Goal: Information Seeking & Learning: Find specific page/section

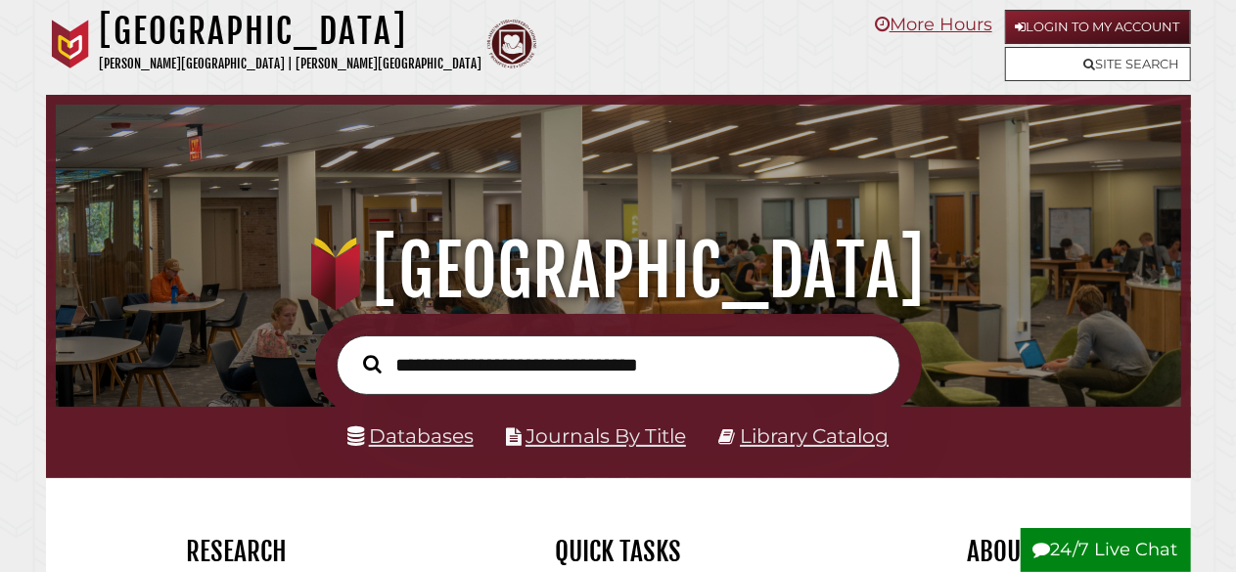
scroll to position [372, 1115]
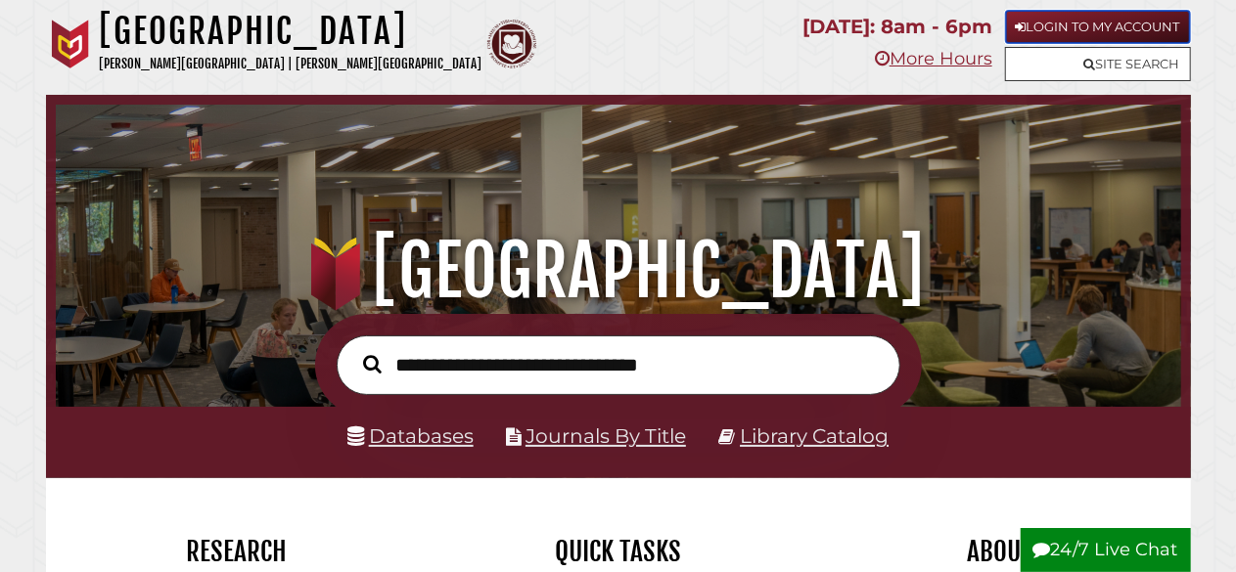
click at [1086, 13] on link "Login to My Account" at bounding box center [1098, 27] width 186 height 34
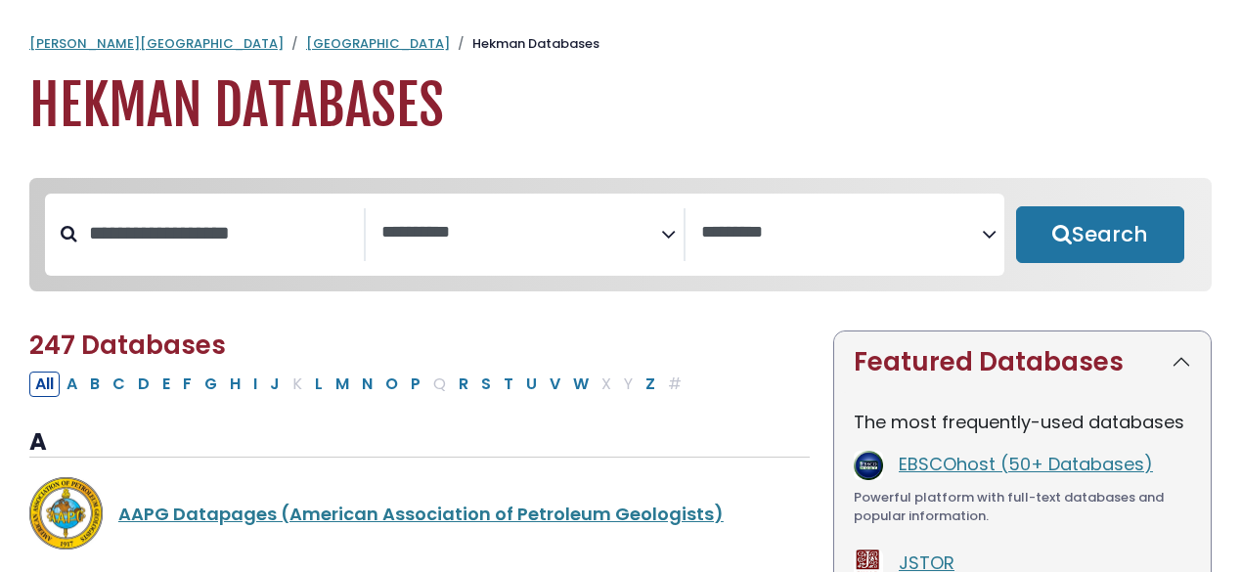
select select "Database Subject Filter"
select select "Database Vendors Filter"
type input "*"
type input "******"
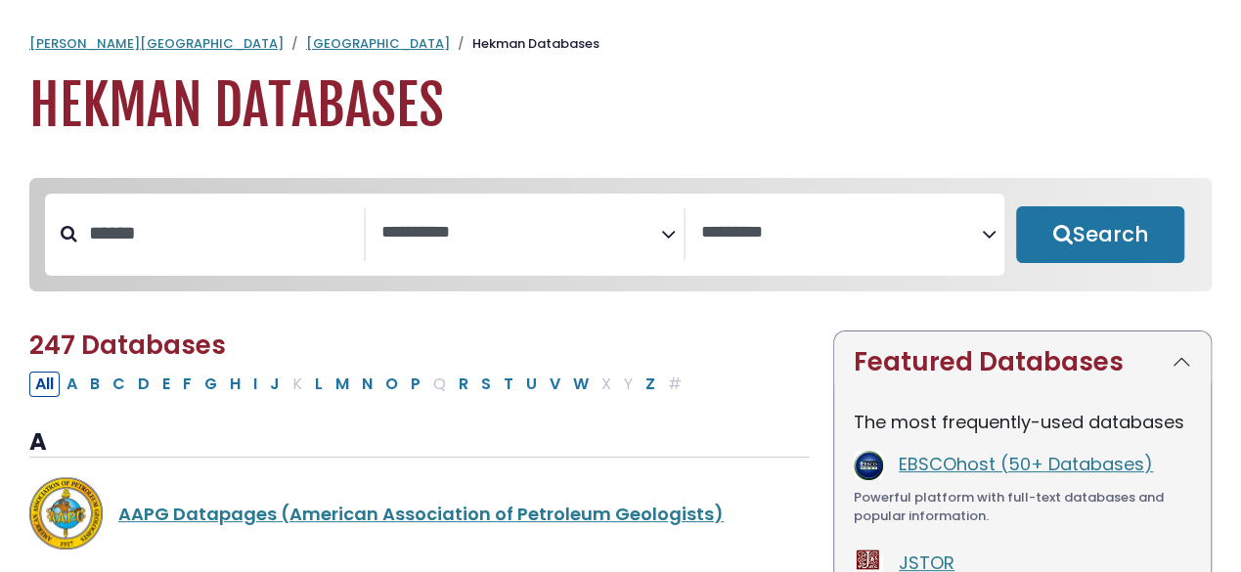
click at [1016, 206] on button "Search" at bounding box center [1100, 234] width 168 height 57
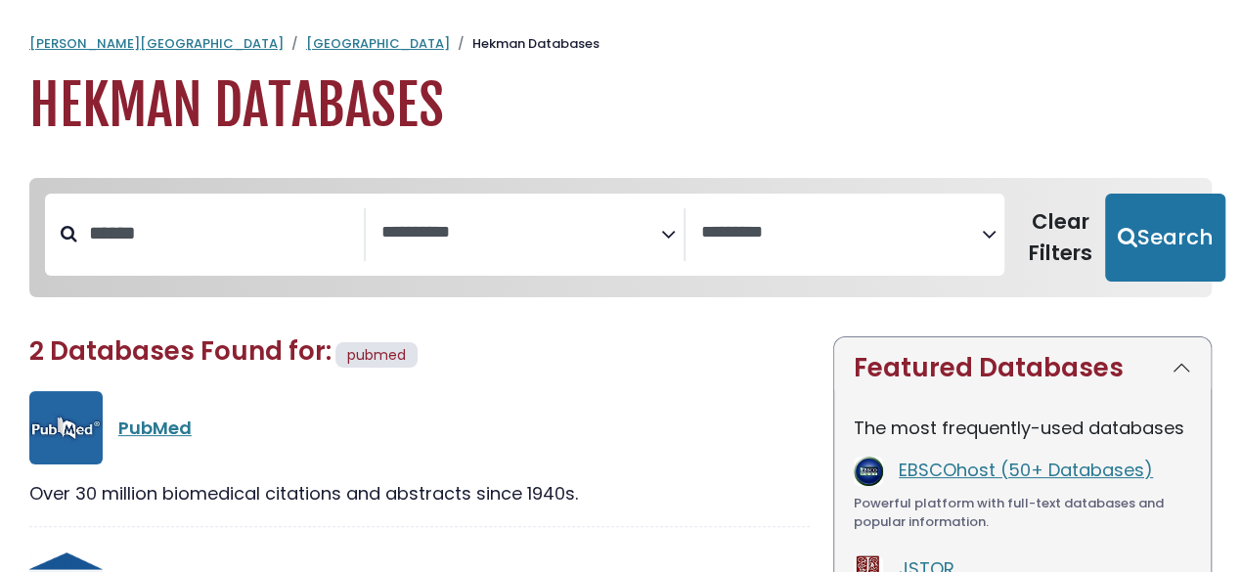
select select "Database Subject Filter"
select select "Database Vendors Filter"
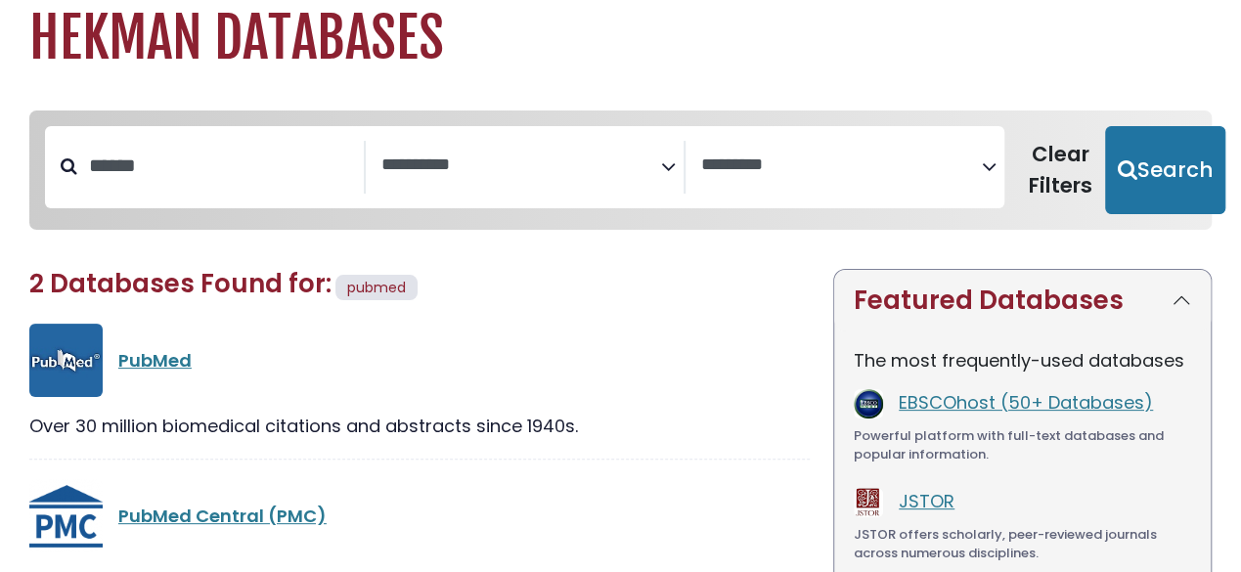
scroll to position [98, 0]
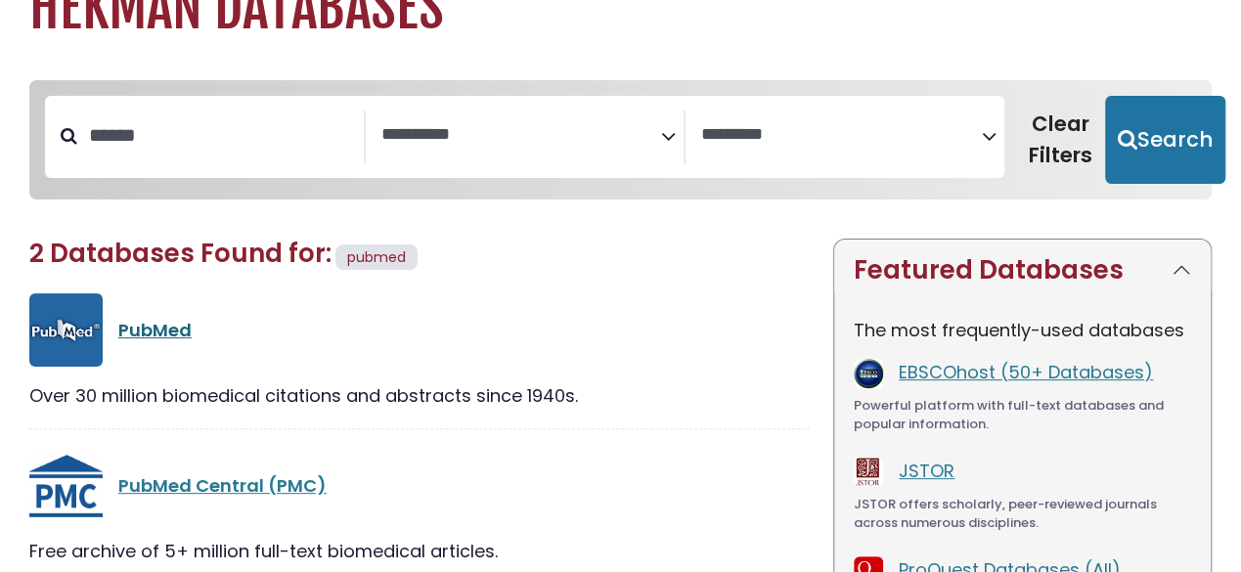
click at [162, 325] on link "PubMed" at bounding box center [154, 330] width 73 height 24
